Goal: Task Accomplishment & Management: Use online tool/utility

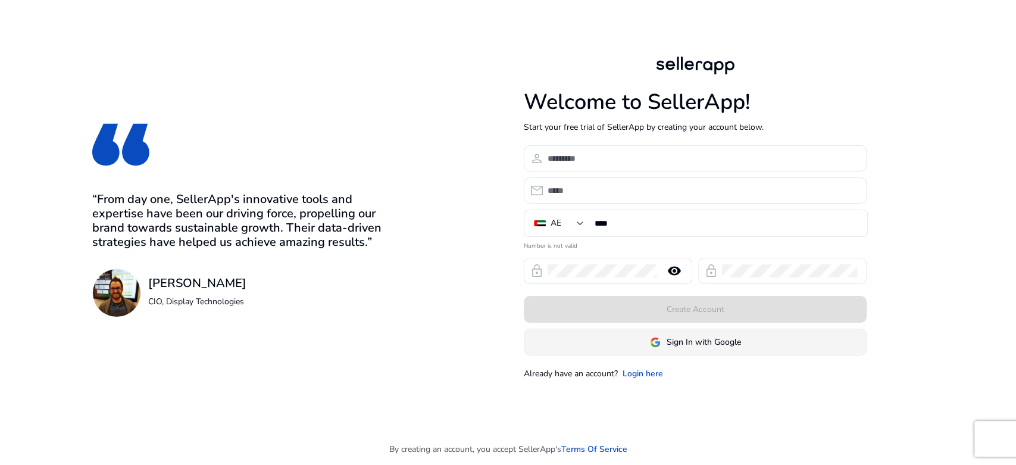
click at [710, 338] on span "Sign In with Google" at bounding box center [703, 342] width 74 height 12
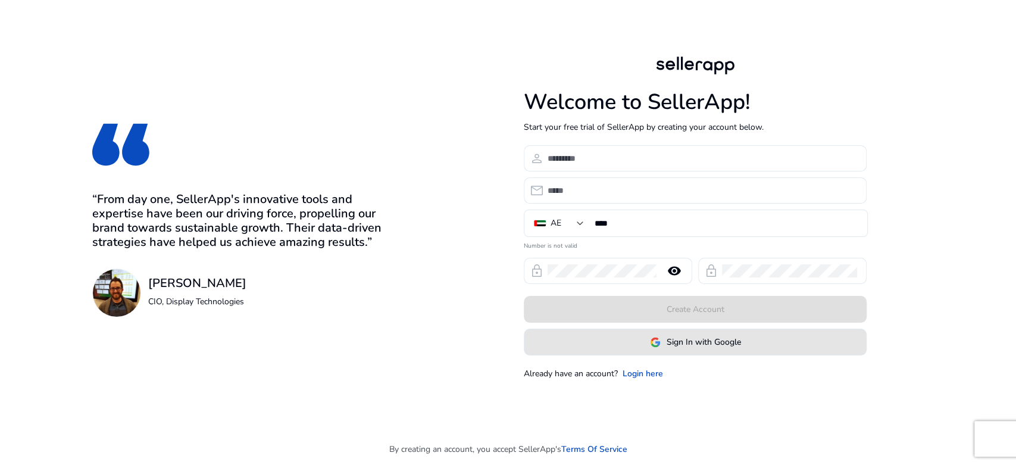
click at [633, 350] on span at bounding box center [695, 342] width 342 height 29
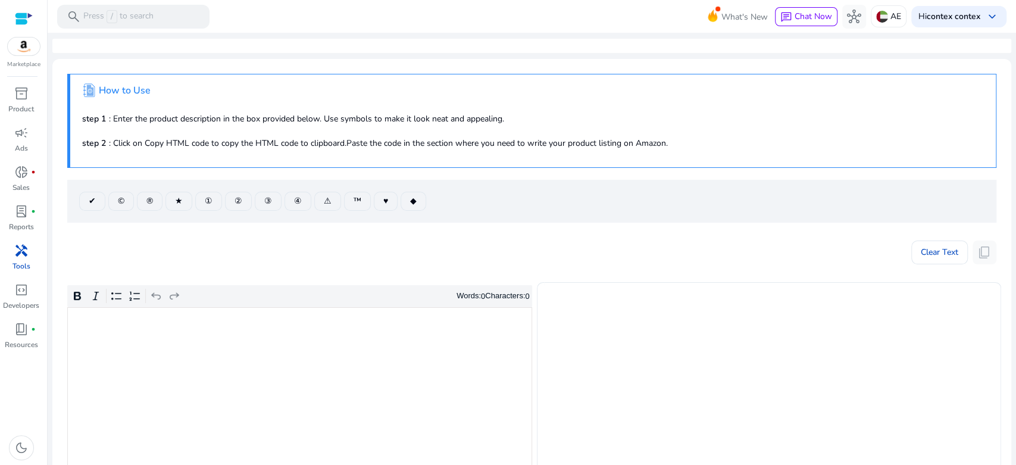
scroll to position [132, 0]
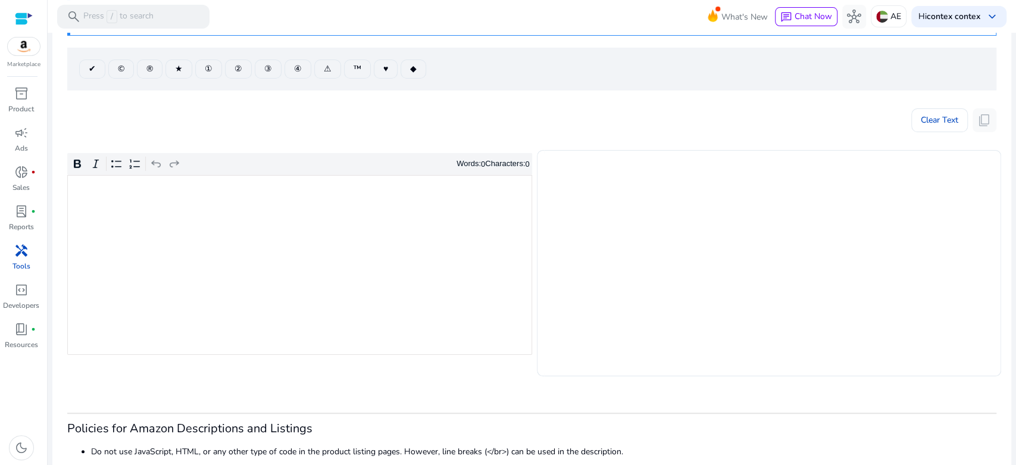
drag, startPoint x: 274, startPoint y: 239, endPoint x: 272, endPoint y: 231, distance: 7.2
click at [274, 237] on div "Rich Text Editor. Editing area: main. Press Alt+0 for help." at bounding box center [299, 265] width 465 height 180
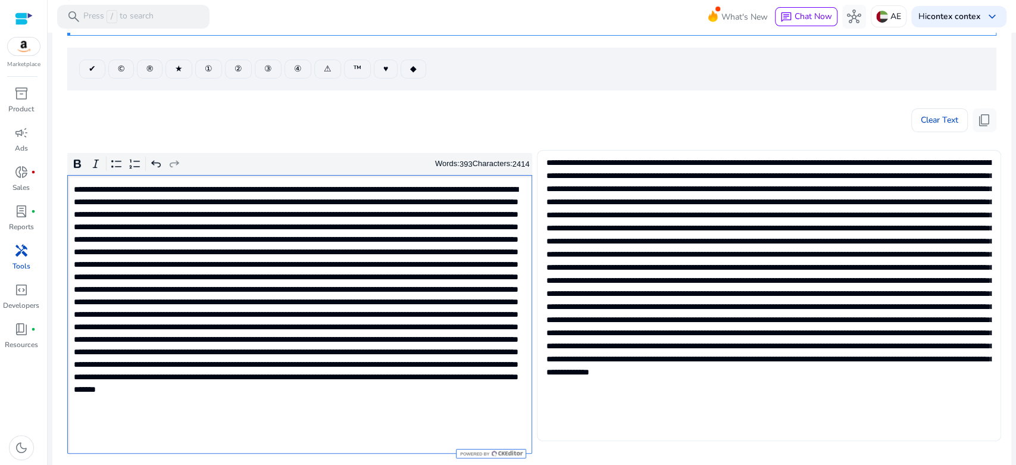
type textarea "**********"
click at [983, 120] on span "content_copy" at bounding box center [984, 120] width 14 height 14
